Goal: Information Seeking & Learning: Check status

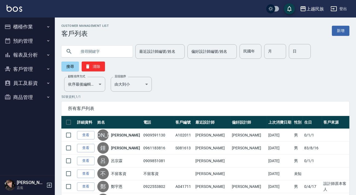
click at [114, 52] on input "text" at bounding box center [103, 51] width 52 height 15
type input "0902366"
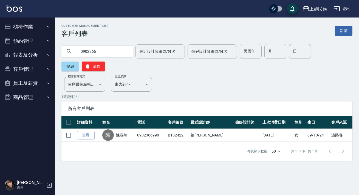
click at [84, 133] on link "查看" at bounding box center [86, 135] width 18 height 8
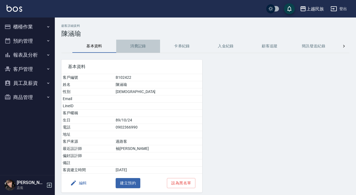
click at [146, 48] on button "消費記錄" at bounding box center [138, 46] width 44 height 13
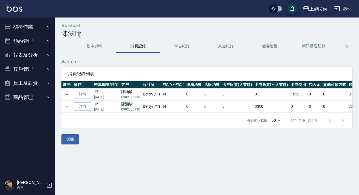
click at [116, 40] on button "消費記錄" at bounding box center [138, 46] width 44 height 13
